Goal: Task Accomplishment & Management: Manage account settings

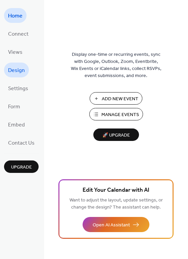
click at [15, 72] on span "Design" at bounding box center [16, 70] width 17 height 11
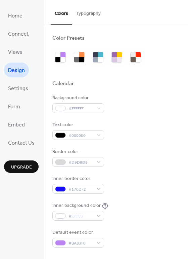
click at [86, 16] on button "Typography" at bounding box center [88, 12] width 33 height 24
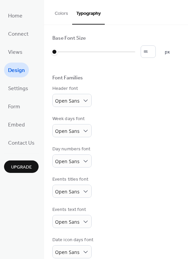
click at [64, 15] on button "Colors" at bounding box center [62, 12] width 22 height 24
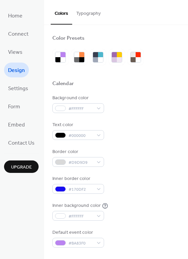
click at [88, 14] on button "Typography" at bounding box center [88, 12] width 33 height 24
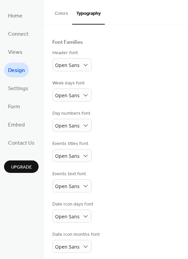
scroll to position [40, 0]
